Goal: Task Accomplishment & Management: Use online tool/utility

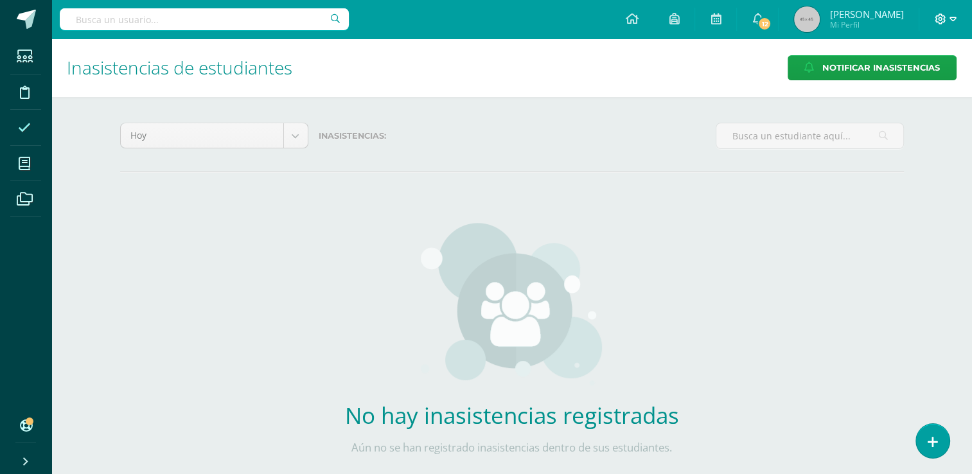
drag, startPoint x: 0, startPoint y: 0, endPoint x: 948, endPoint y: 21, distance: 948.7
click at [948, 21] on span at bounding box center [946, 19] width 22 height 14
click at [904, 85] on span "Cerrar sesión" at bounding box center [913, 87] width 58 height 12
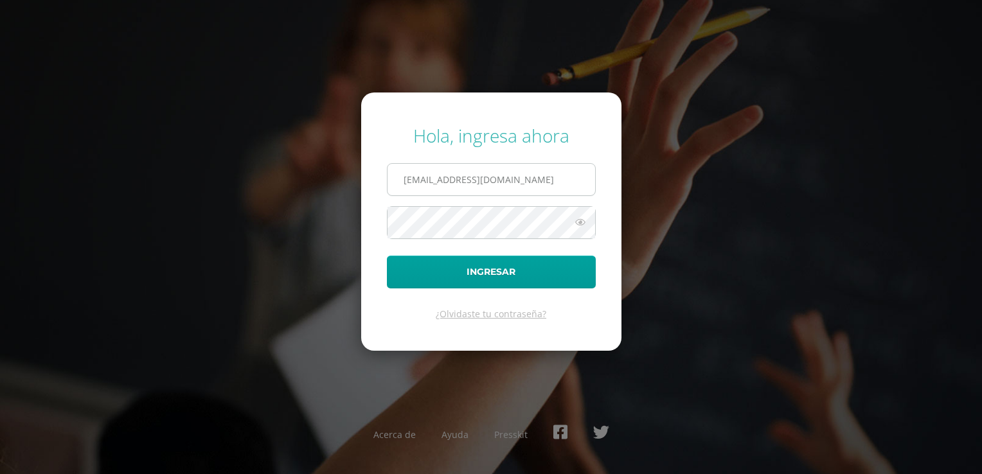
click at [549, 181] on input "lmiranda@bilinguesanjuan.edu.gt" at bounding box center [491, 179] width 208 height 31
type input "criteriospreprimaria@bilinguesanjuan.edu.gt"
click at [481, 269] on button "Ingresar" at bounding box center [491, 272] width 209 height 33
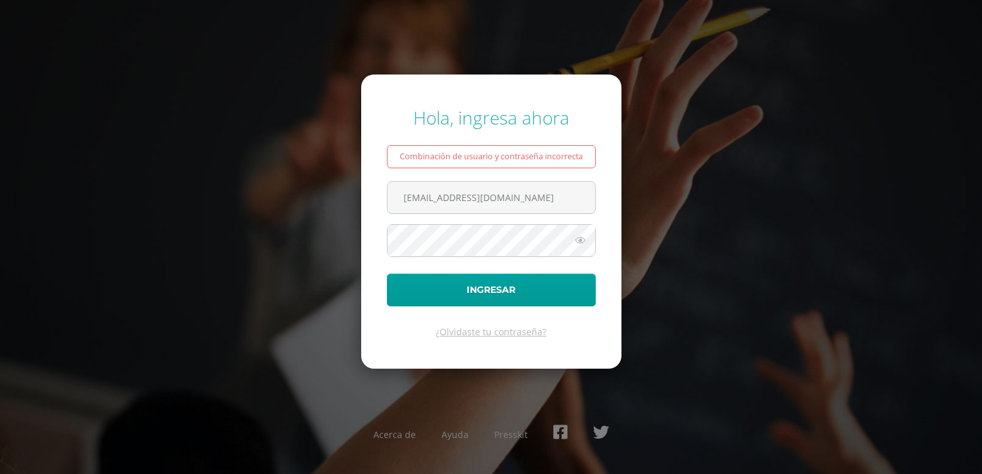
click at [575, 244] on icon at bounding box center [580, 240] width 17 height 15
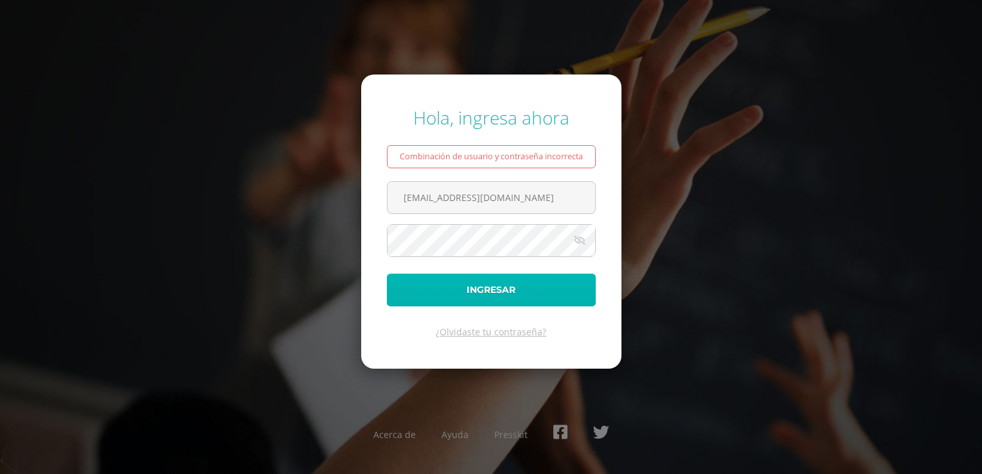
click at [441, 299] on button "Ingresar" at bounding box center [491, 290] width 209 height 33
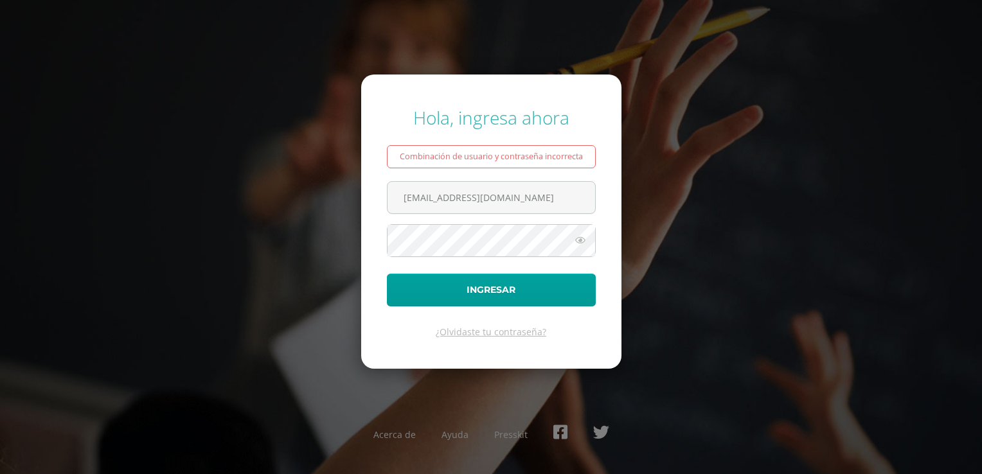
click at [578, 242] on icon at bounding box center [580, 240] width 17 height 15
click at [521, 198] on input "criteriospreprimaria@bilinguesanjuan.edu.gt" at bounding box center [491, 197] width 208 height 31
type input "lmiranda@bilinguesanjuan.edu.gt"
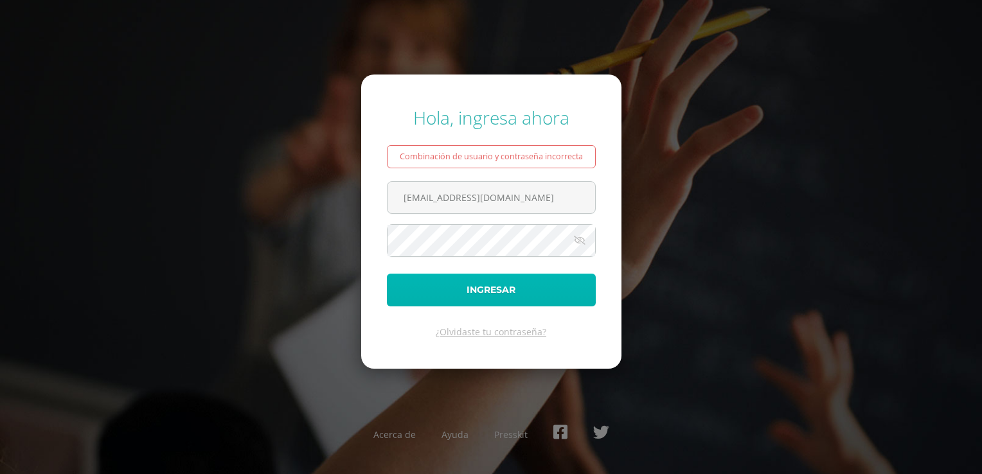
click at [483, 303] on button "Ingresar" at bounding box center [491, 290] width 209 height 33
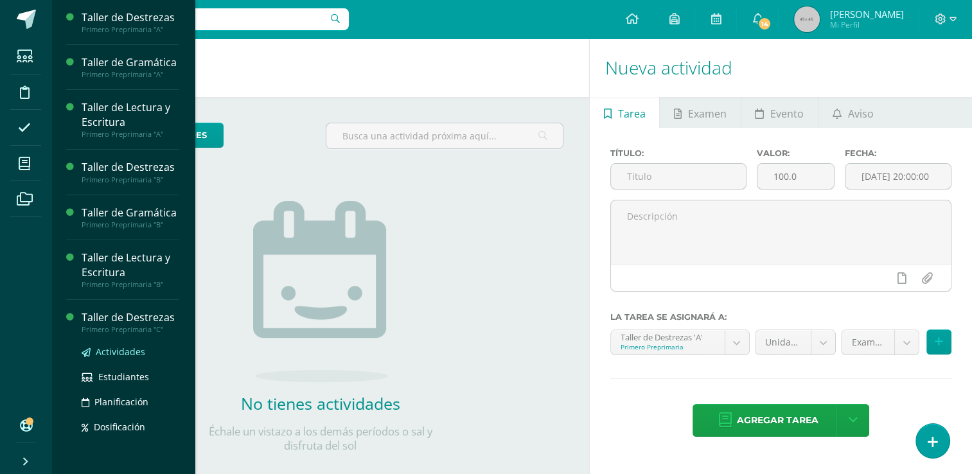
click at [125, 358] on span "Actividades" at bounding box center [120, 352] width 49 height 12
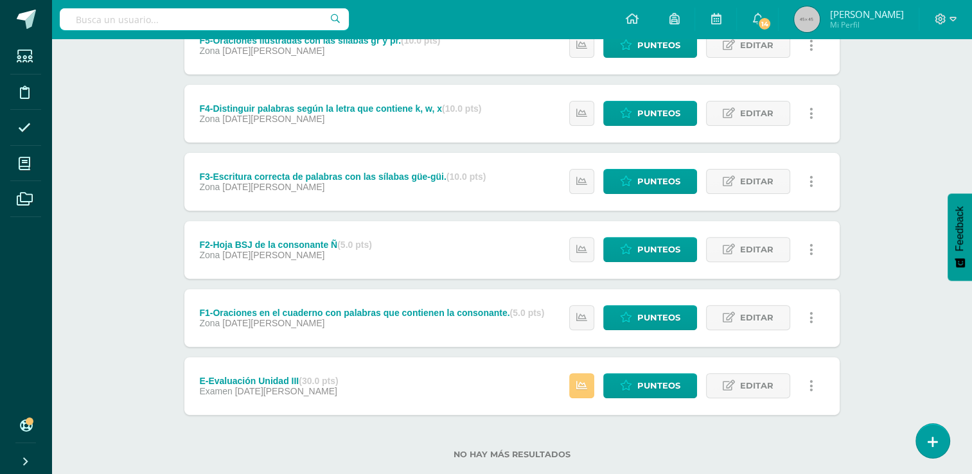
scroll to position [427, 0]
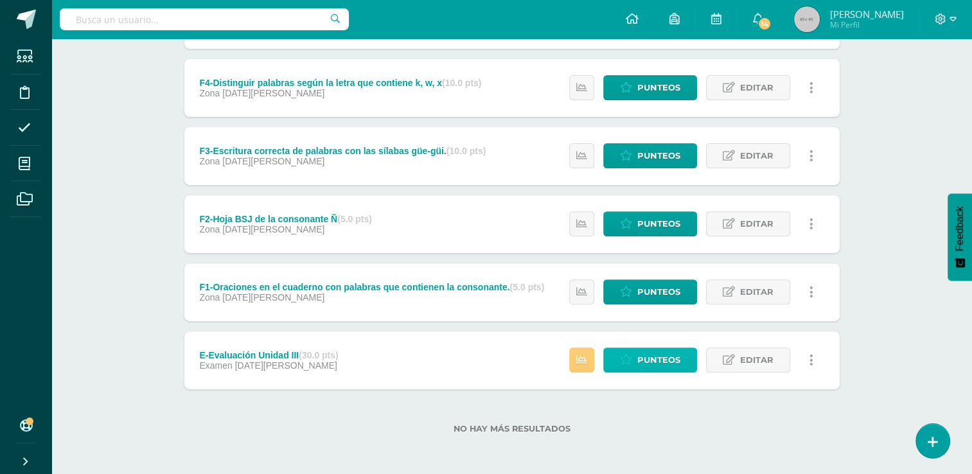
click at [671, 357] on span "Punteos" at bounding box center [658, 360] width 43 height 24
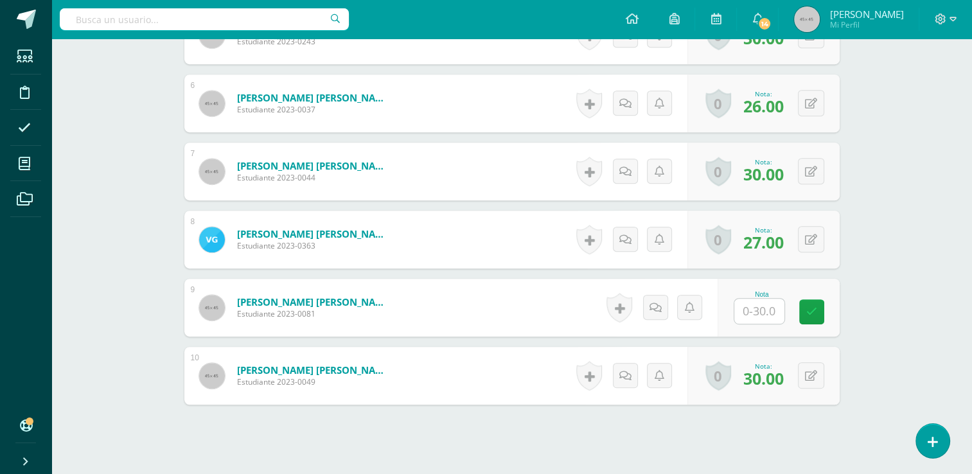
scroll to position [718, 0]
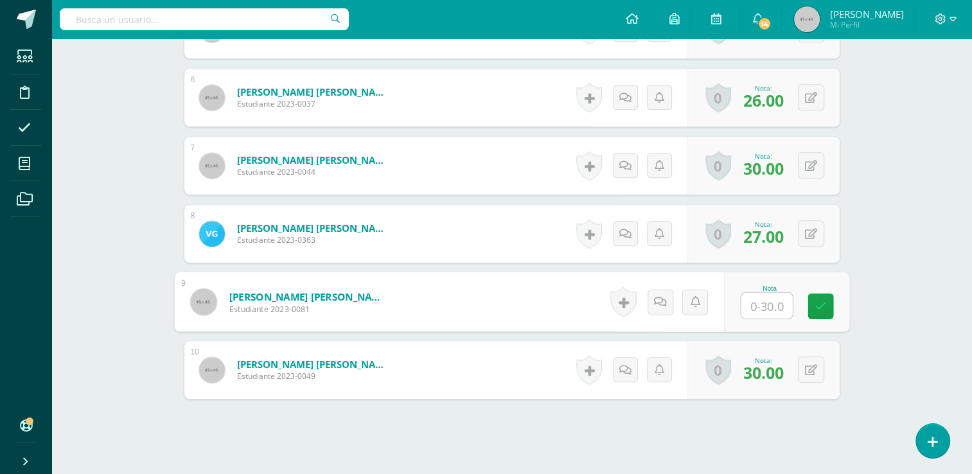
click at [760, 298] on input "text" at bounding box center [766, 306] width 51 height 26
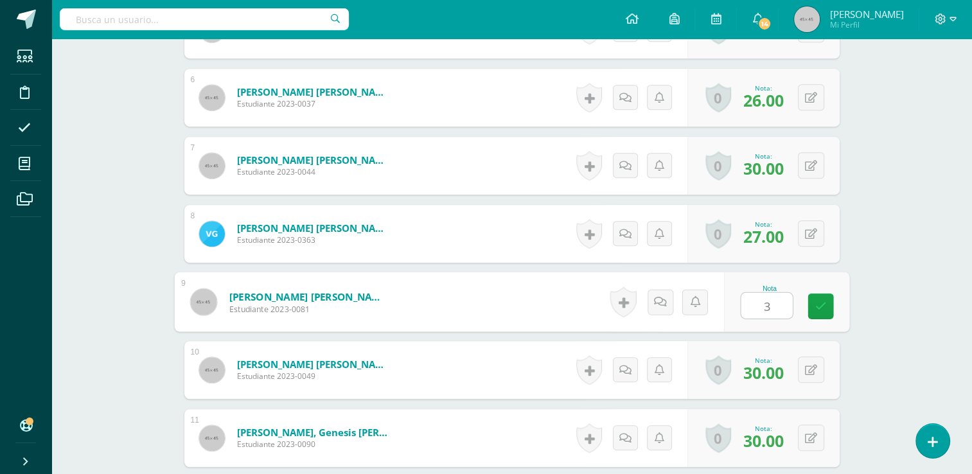
type input "30"
click at [819, 307] on icon at bounding box center [821, 305] width 12 height 11
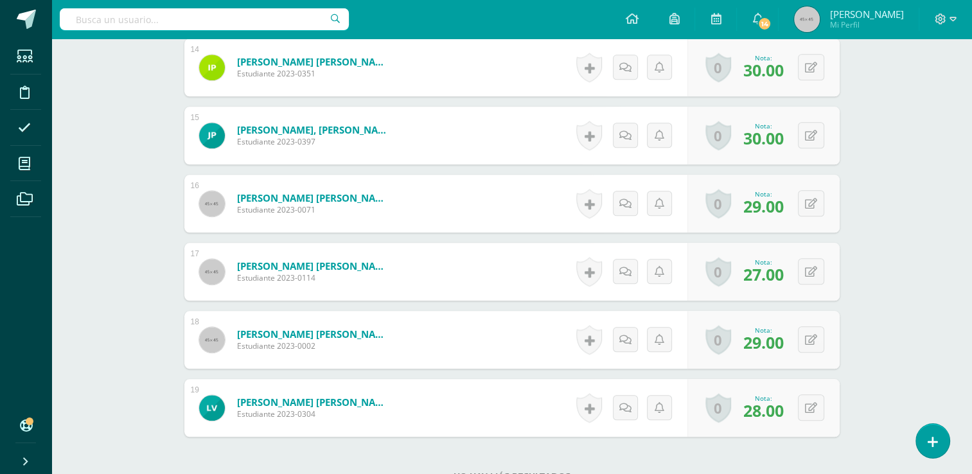
scroll to position [1403, 0]
